Goal: Information Seeking & Learning: Check status

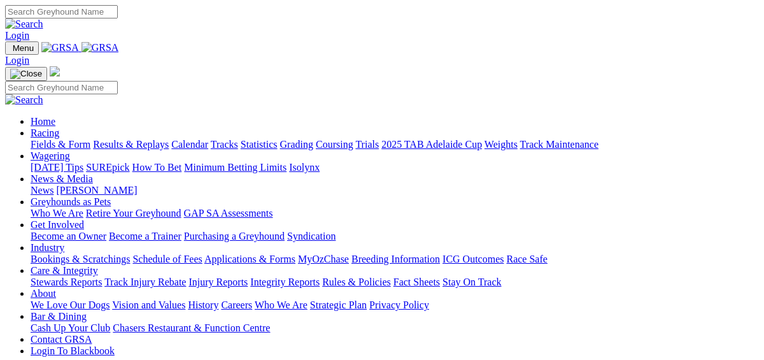
click at [169, 139] on link "Results & Replays" at bounding box center [131, 144] width 76 height 11
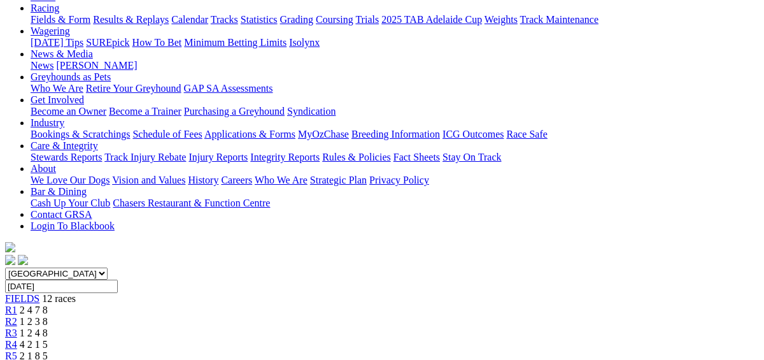
scroll to position [144, 0]
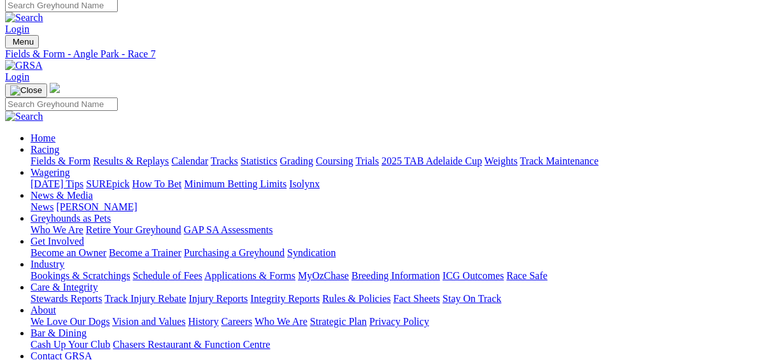
scroll to position [11, 0]
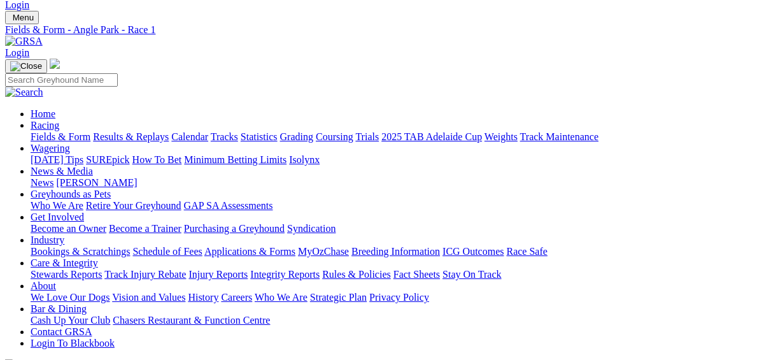
scroll to position [32, 0]
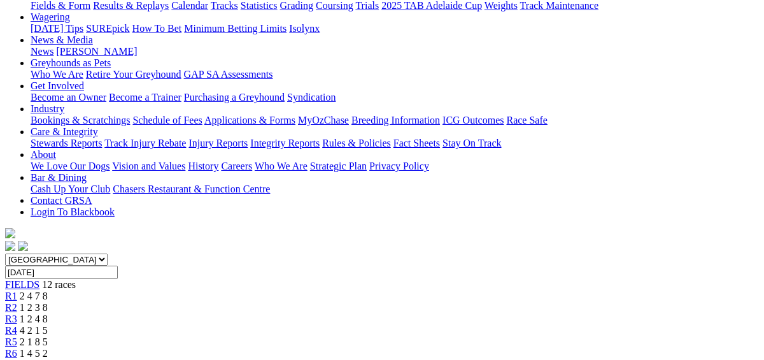
scroll to position [106, 0]
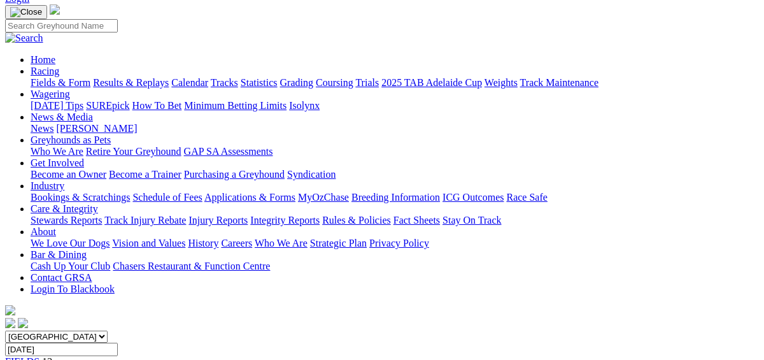
scroll to position [71, 0]
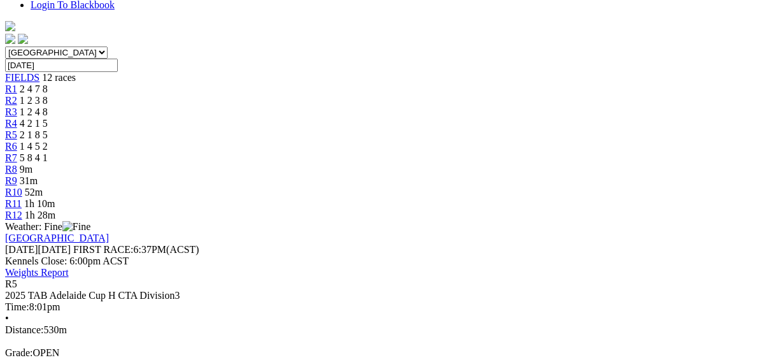
scroll to position [0, 0]
